Goal: Task Accomplishment & Management: Complete application form

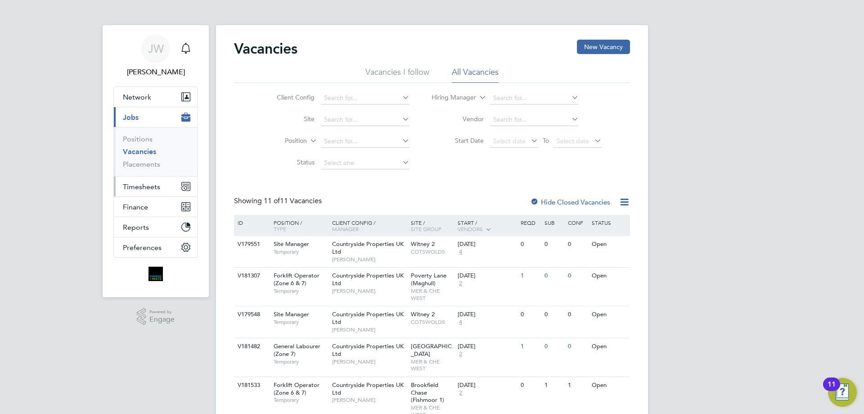
click at [146, 185] on span "Timesheets" at bounding box center [141, 186] width 37 height 9
click at [146, 186] on span "Timesheets" at bounding box center [141, 186] width 37 height 9
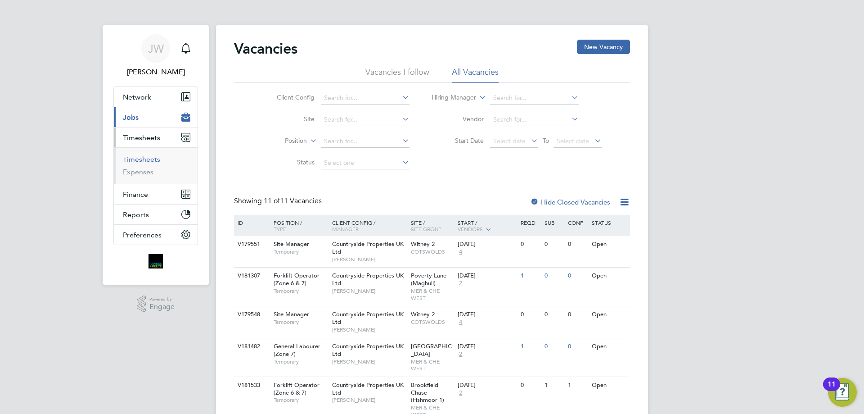
drag, startPoint x: 139, startPoint y: 160, endPoint x: 146, endPoint y: 159, distance: 7.3
click at [140, 160] on link "Timesheets" at bounding box center [141, 159] width 37 height 9
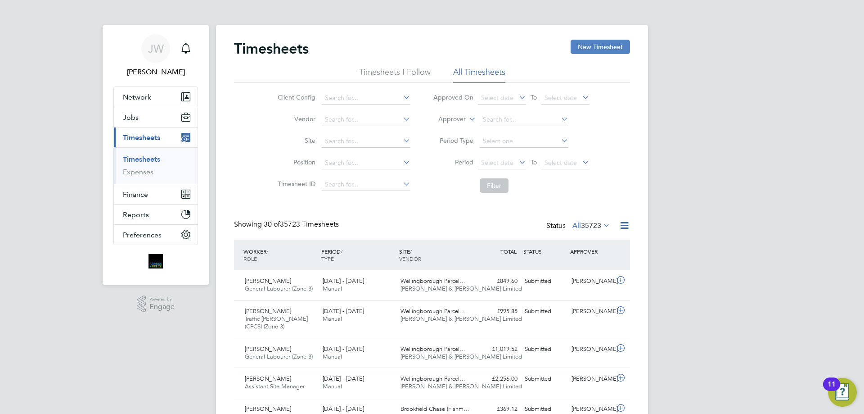
click at [587, 47] on button "New Timesheet" at bounding box center [600, 47] width 59 height 14
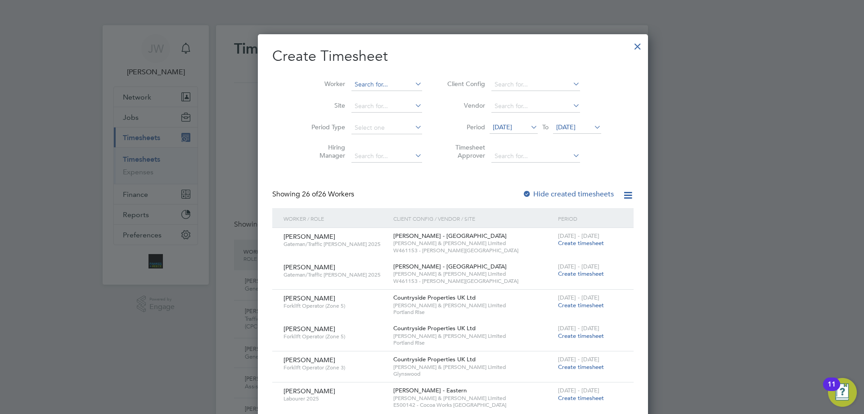
click at [351, 87] on input at bounding box center [386, 84] width 71 height 13
click at [371, 96] on li "[PERSON_NAME] ilkes" at bounding box center [370, 96] width 80 height 12
type input "[PERSON_NAME]"
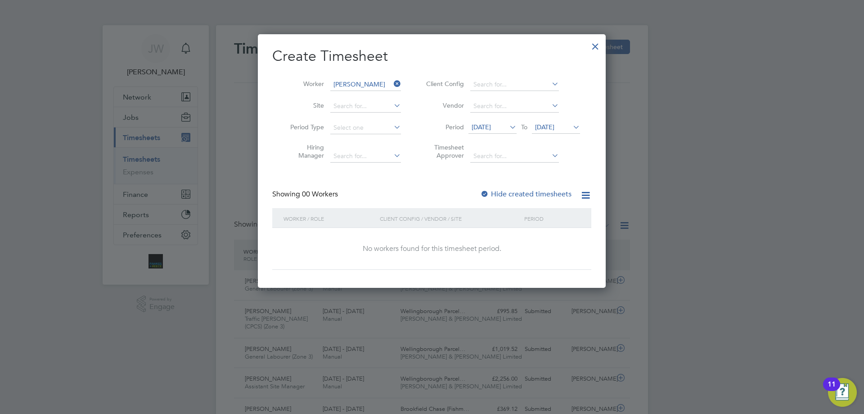
click at [481, 192] on div "Showing 00 Workers Hide created timesheets" at bounding box center [431, 198] width 319 height 18
click at [483, 193] on div at bounding box center [484, 194] width 9 height 9
click at [484, 124] on span "[DATE]" at bounding box center [481, 127] width 19 height 8
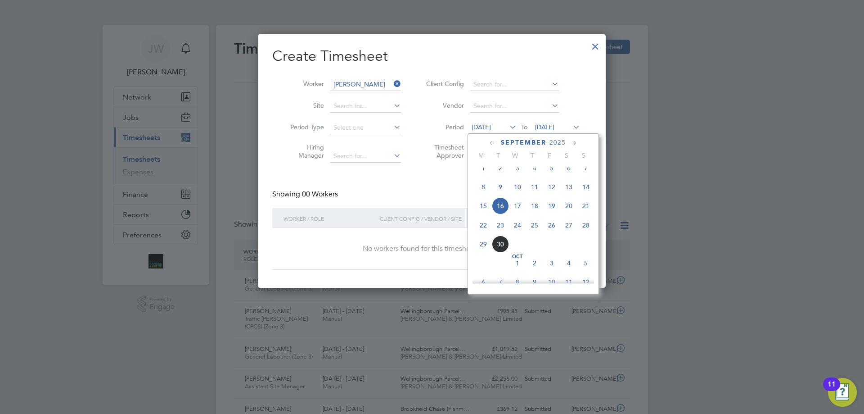
click at [495, 144] on icon at bounding box center [492, 143] width 9 height 10
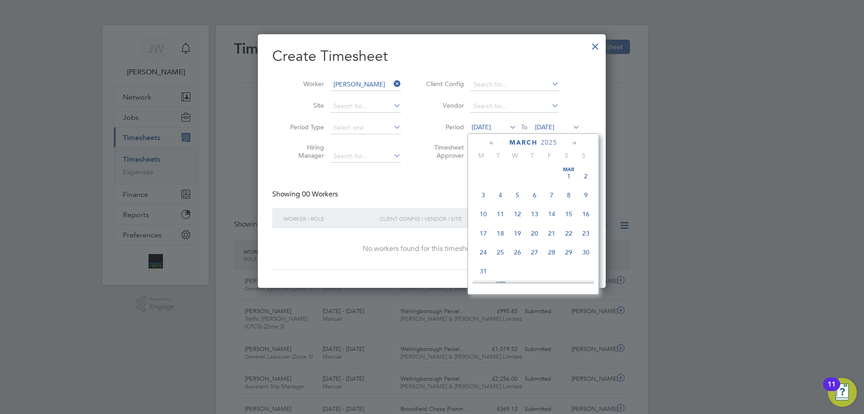
click at [495, 144] on icon at bounding box center [492, 143] width 9 height 10
click at [567, 174] on span "[DATE]" at bounding box center [568, 175] width 17 height 17
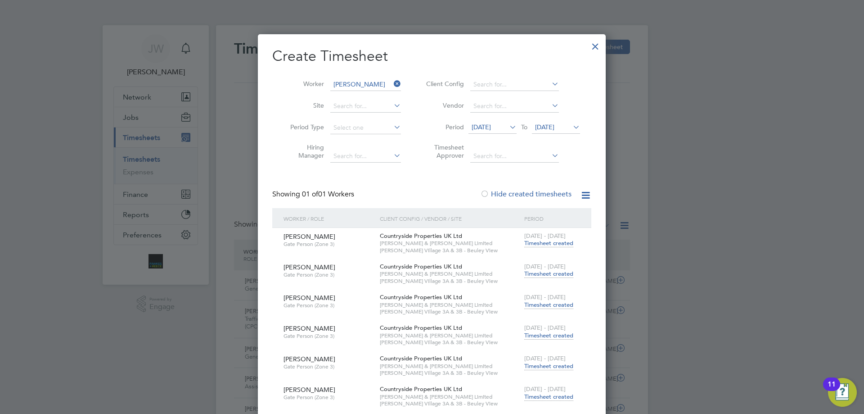
click at [536, 242] on span "Timesheet created" at bounding box center [548, 243] width 49 height 8
